Goal: Communication & Community: Answer question/provide support

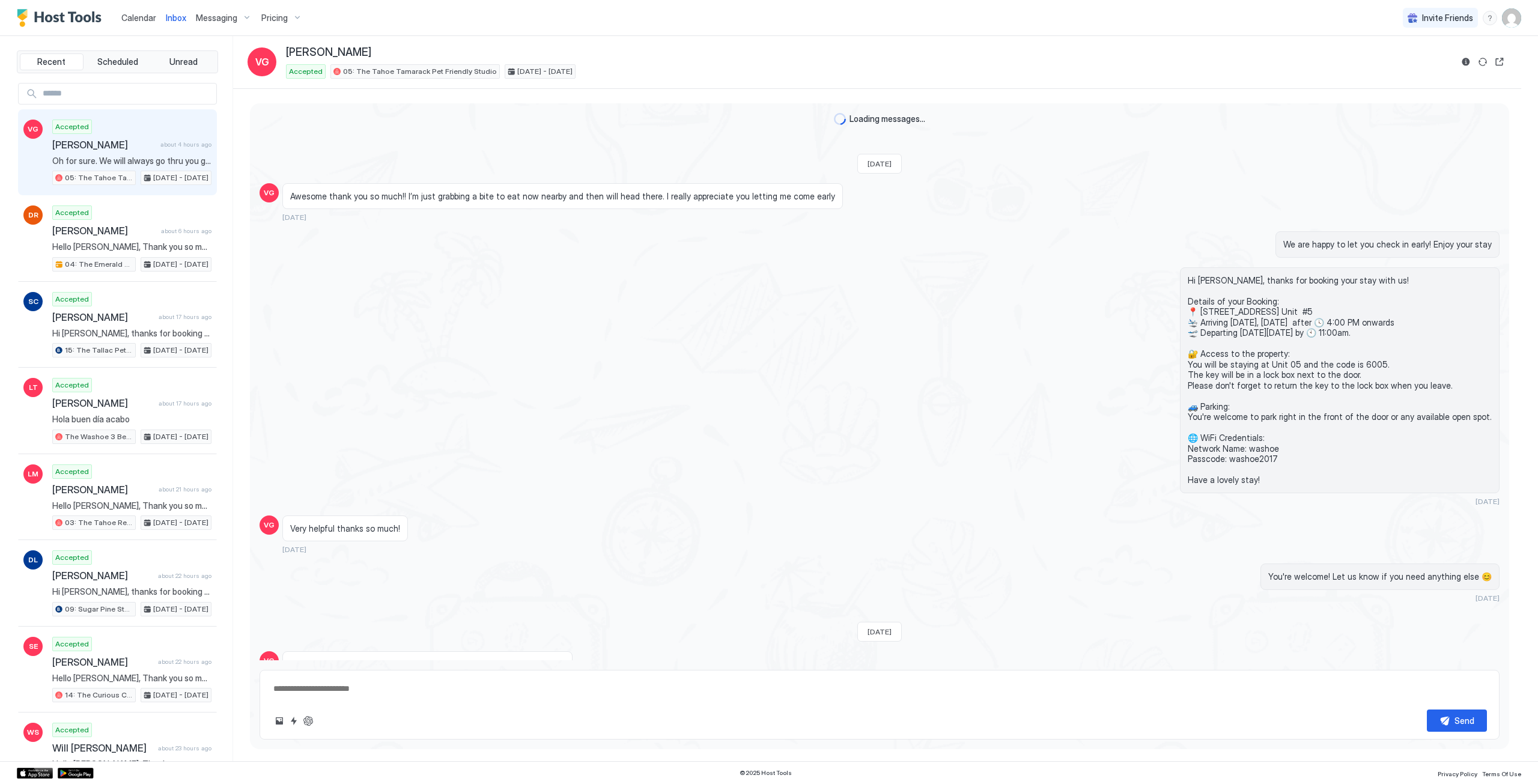
scroll to position [717, 0]
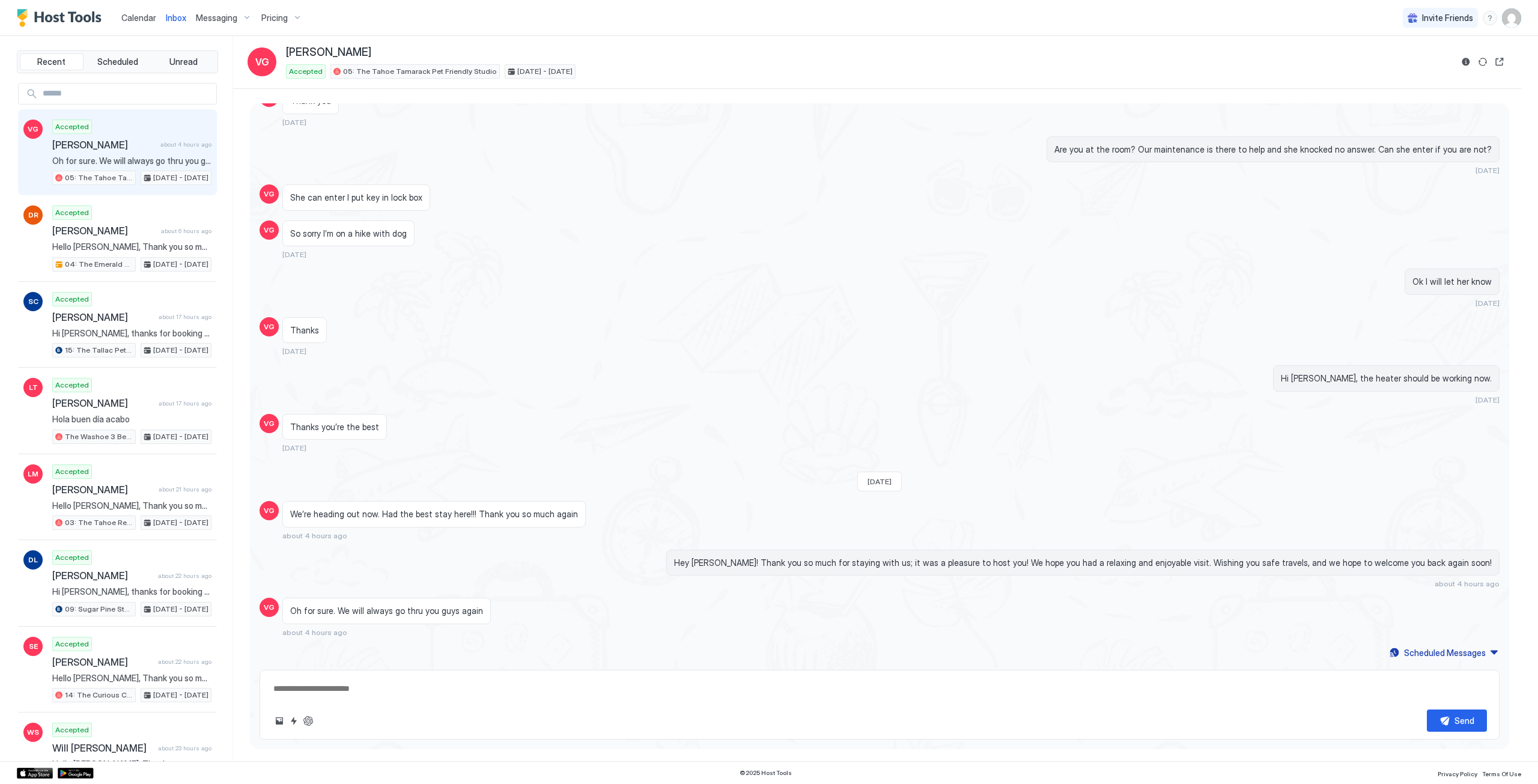
type textarea "*"
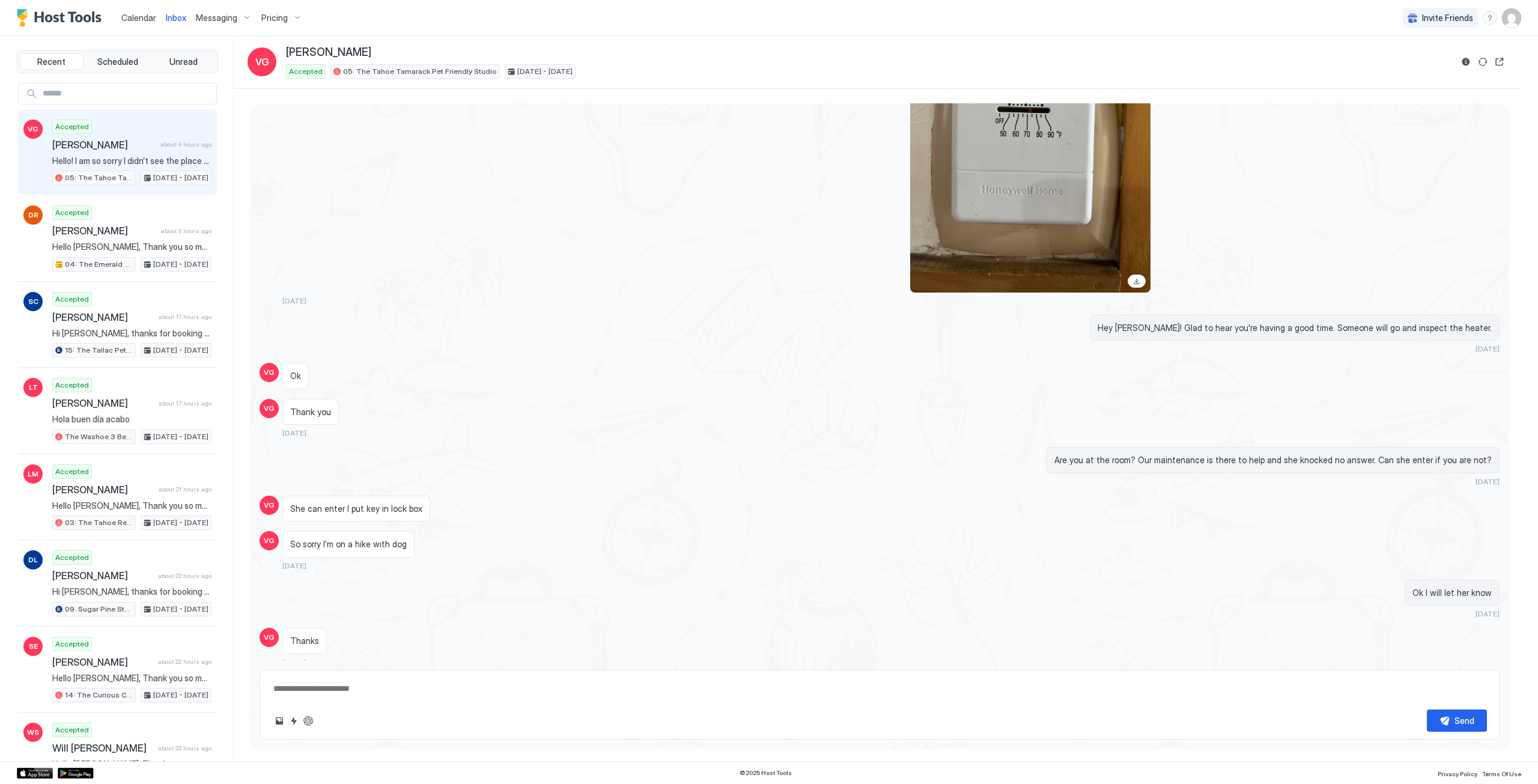
scroll to position [1918, 0]
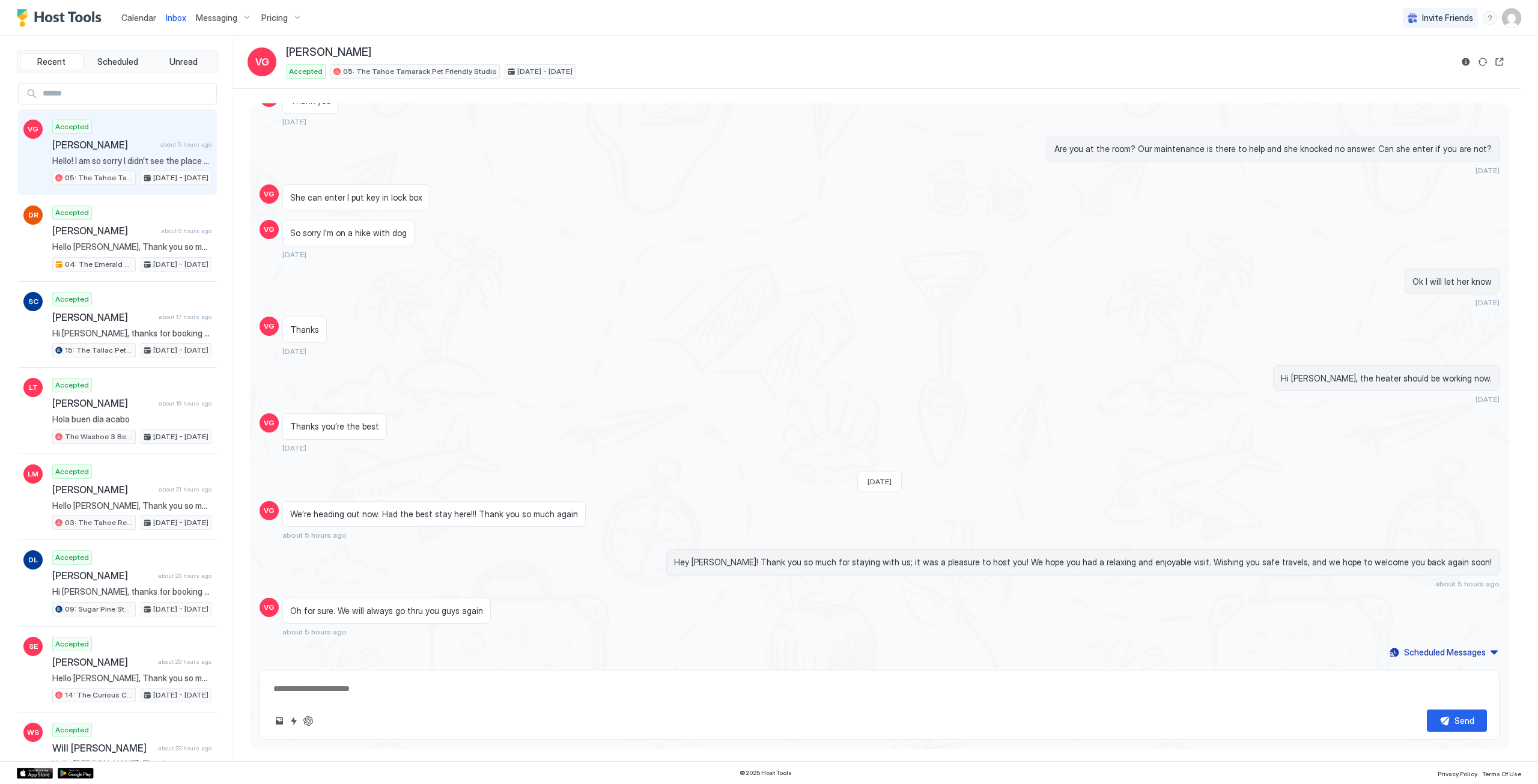
type textarea "*"
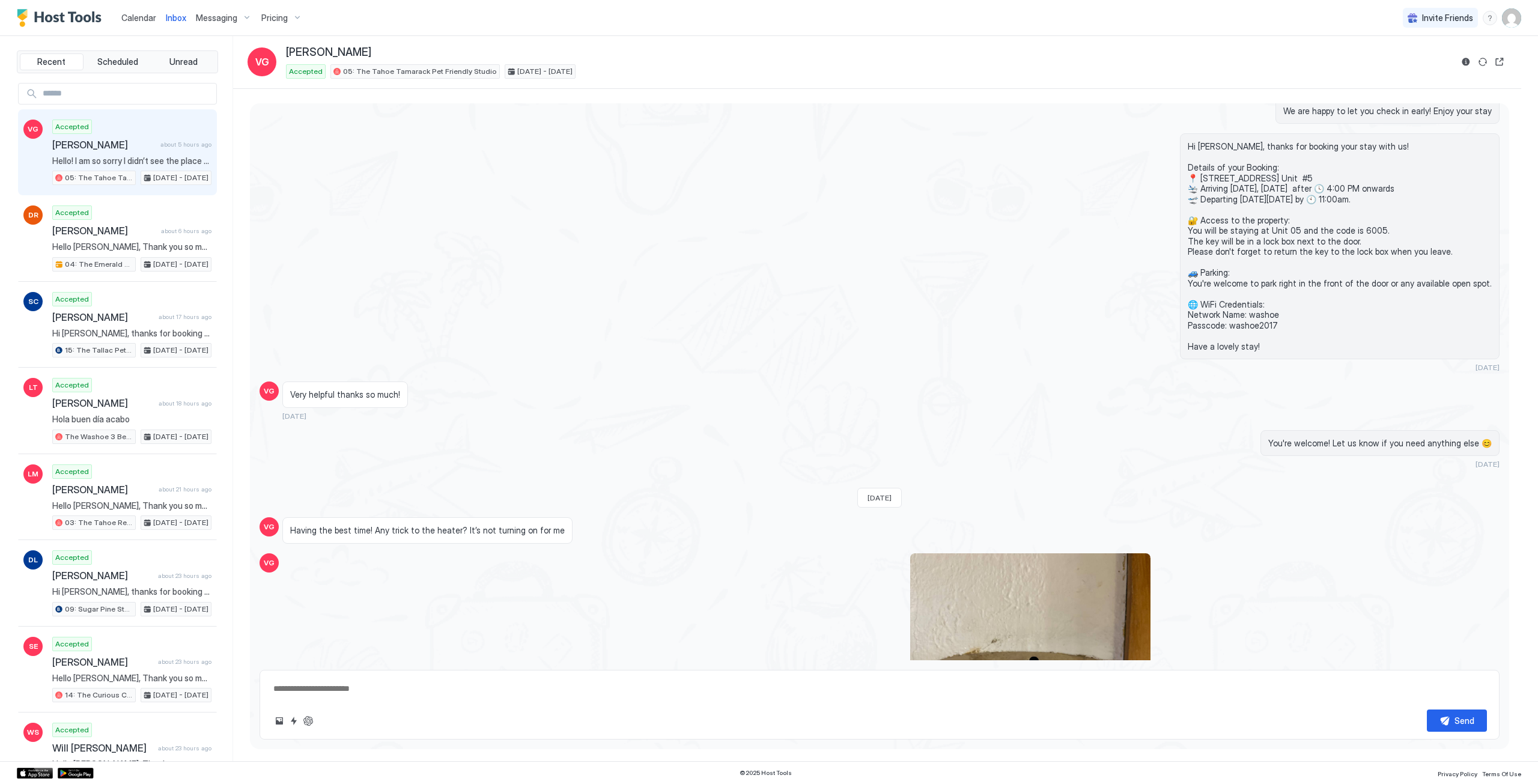
scroll to position [1918, 0]
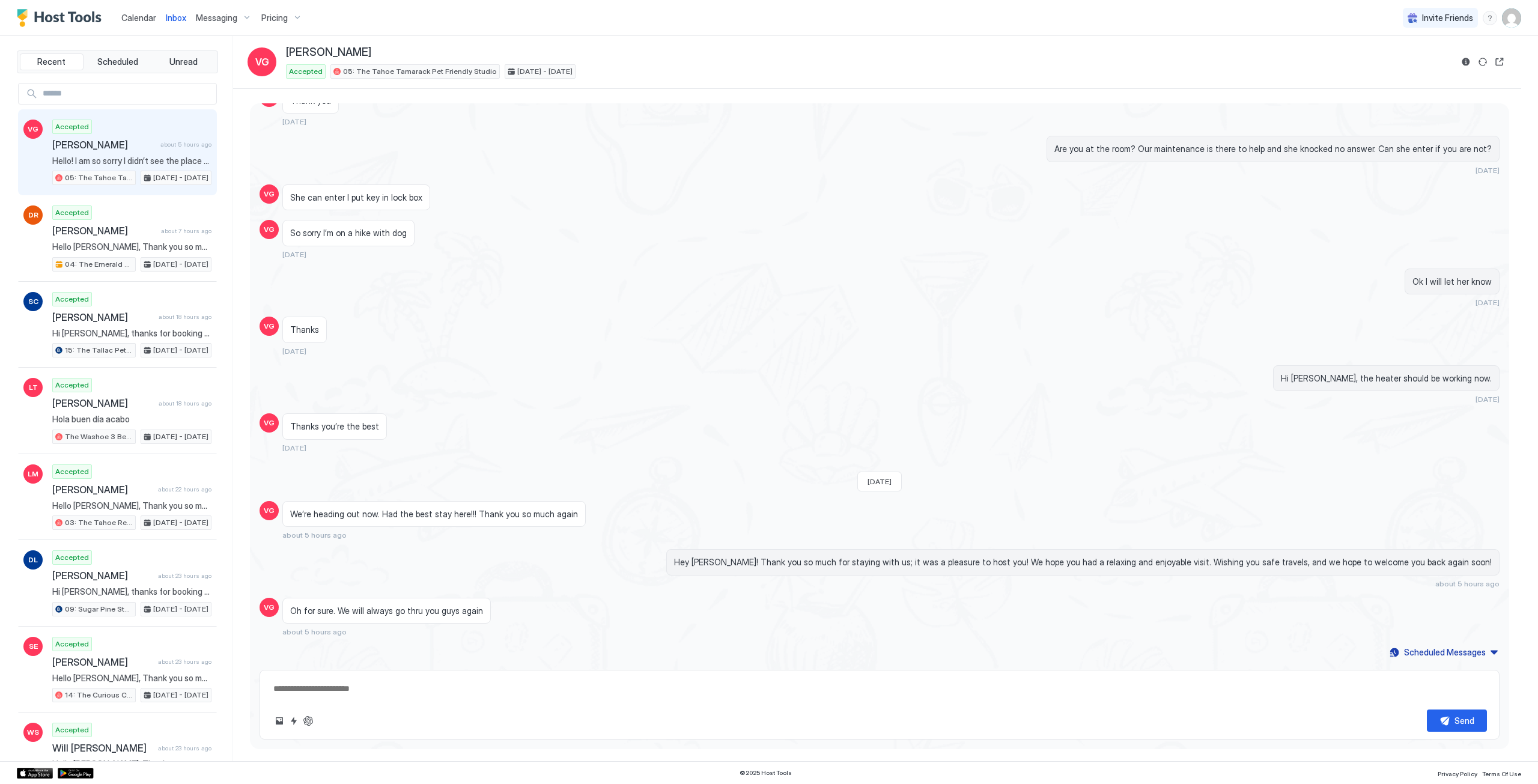
type textarea "*"
